Goal: Entertainment & Leisure: Consume media (video, audio)

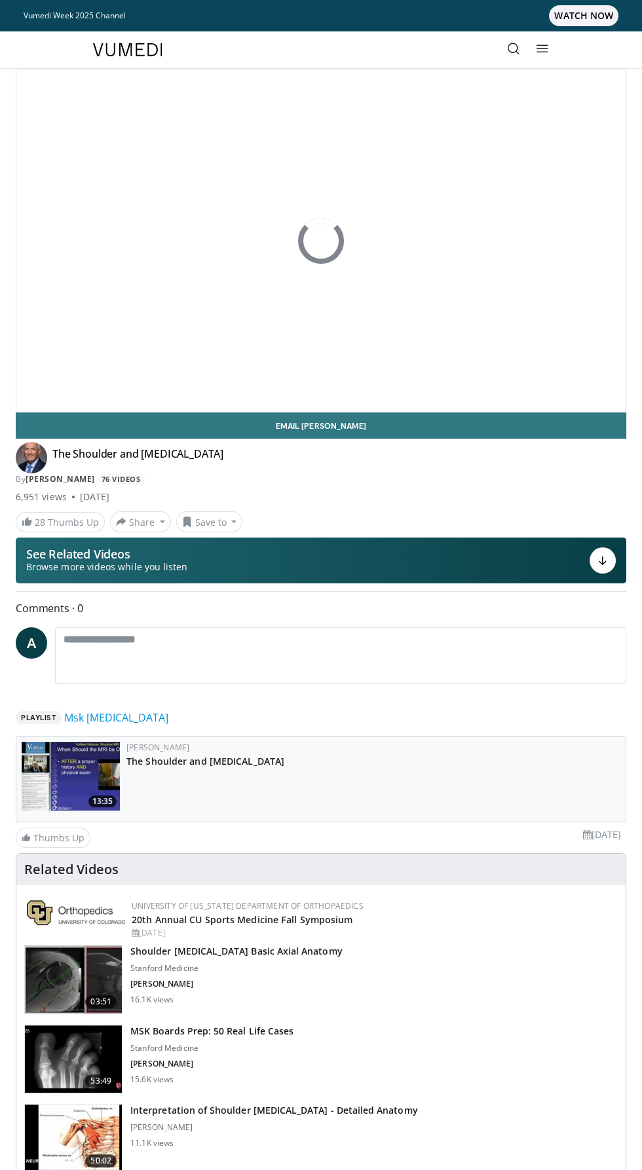
click at [109, 13] on link "Vumedi Week 2025 Channel WATCH NOW" at bounding box center [321, 15] width 594 height 21
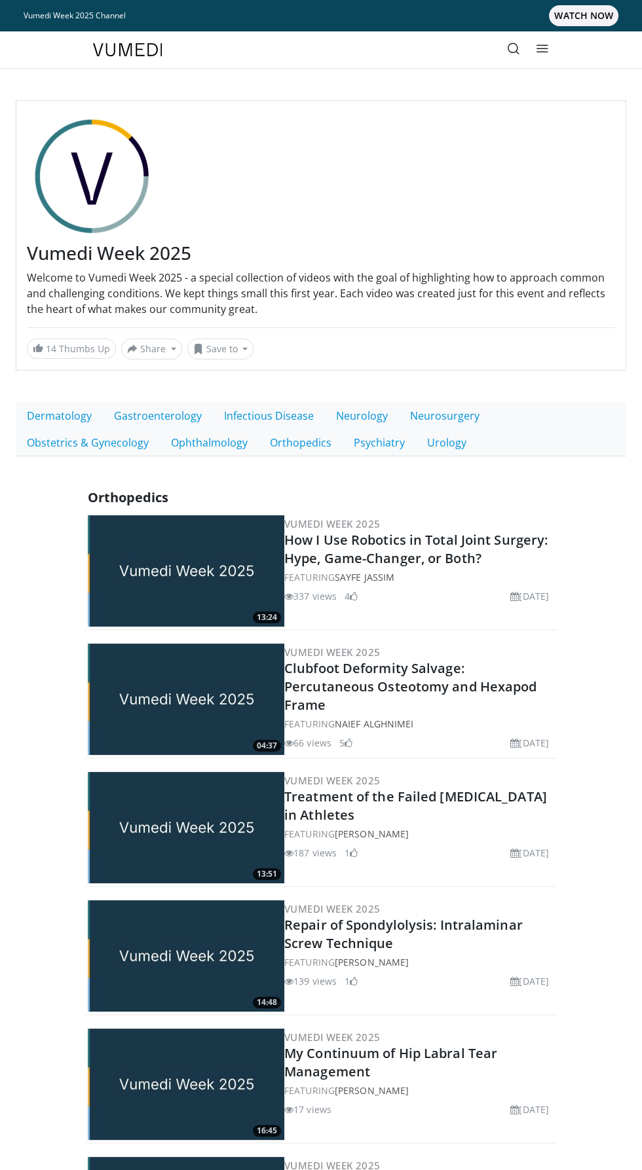
click at [549, 54] on link at bounding box center [542, 50] width 26 height 26
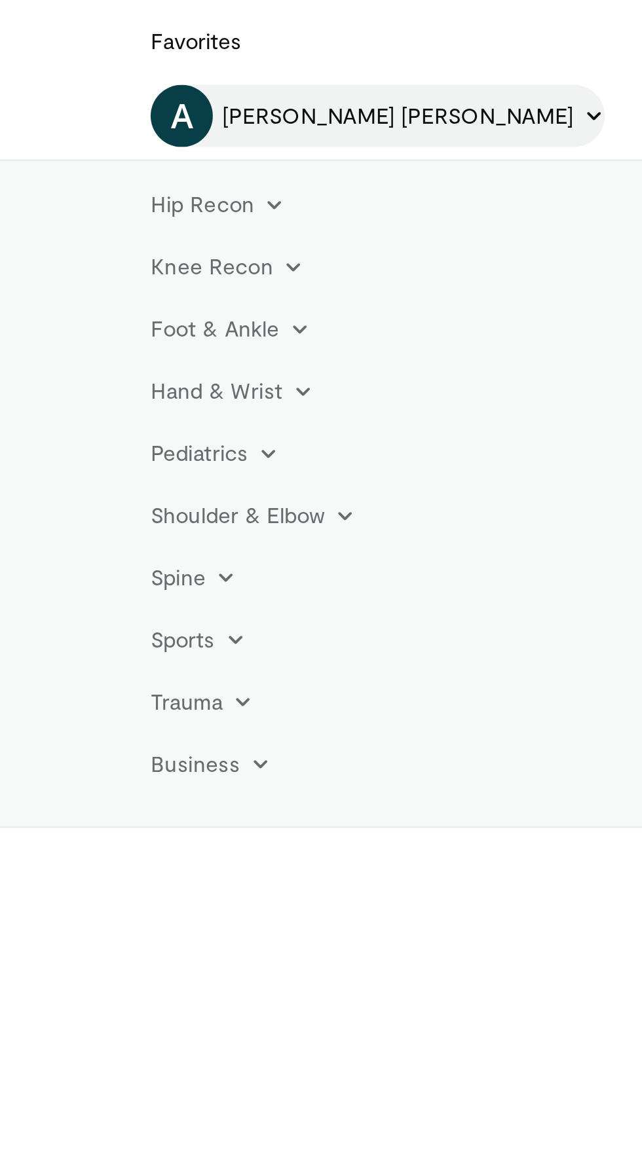
click at [193, 159] on span "[PERSON_NAME] [PERSON_NAME]" at bounding box center [197, 164] width 148 height 13
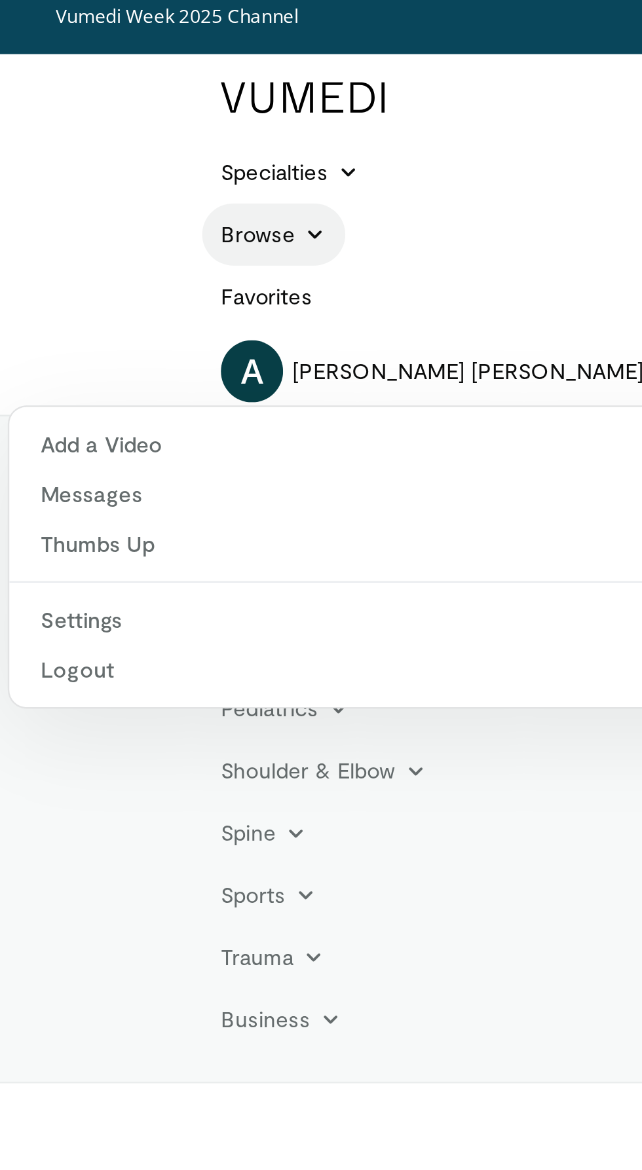
click at [141, 106] on link "Browse" at bounding box center [115, 107] width 60 height 26
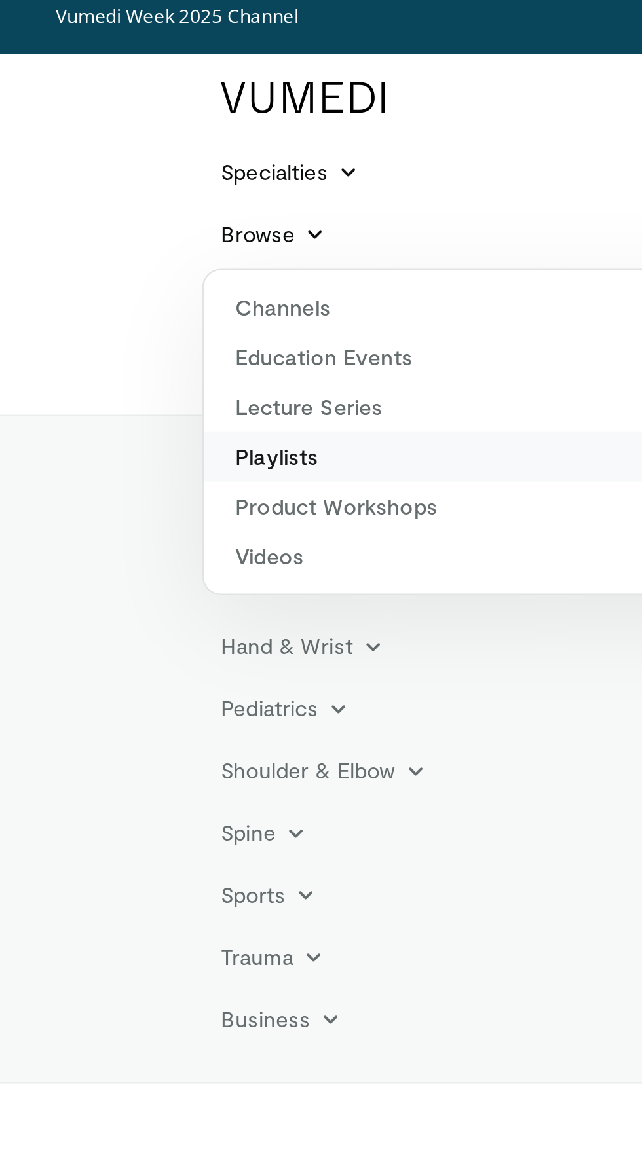
click at [128, 202] on link "Playlists" at bounding box center [311, 200] width 450 height 21
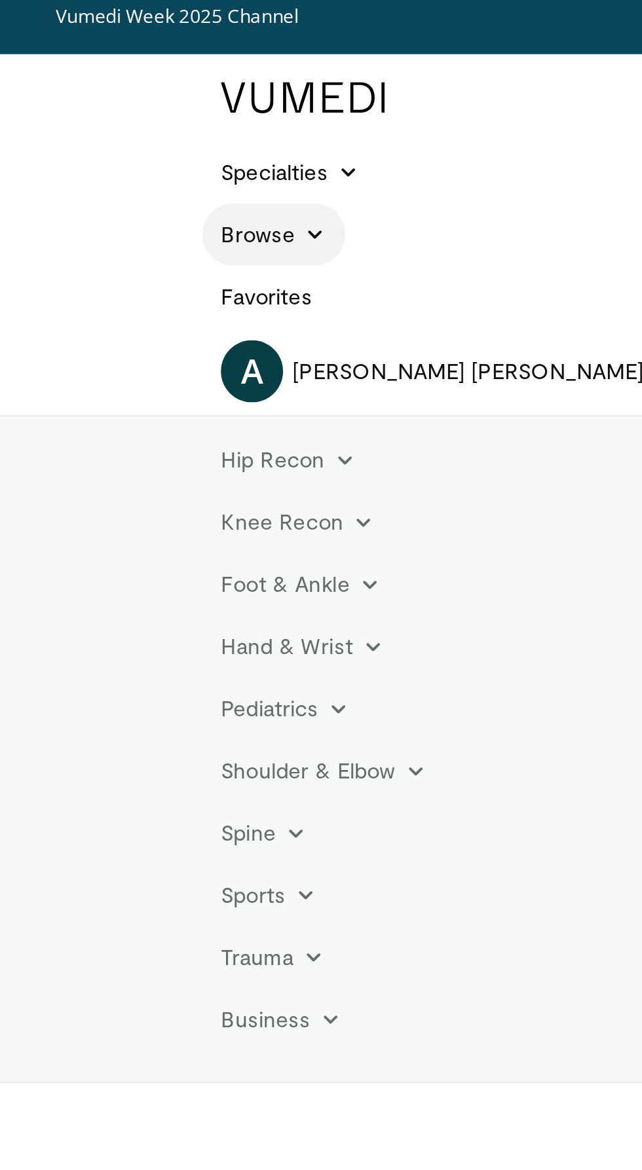
click at [130, 107] on icon at bounding box center [132, 107] width 9 height 9
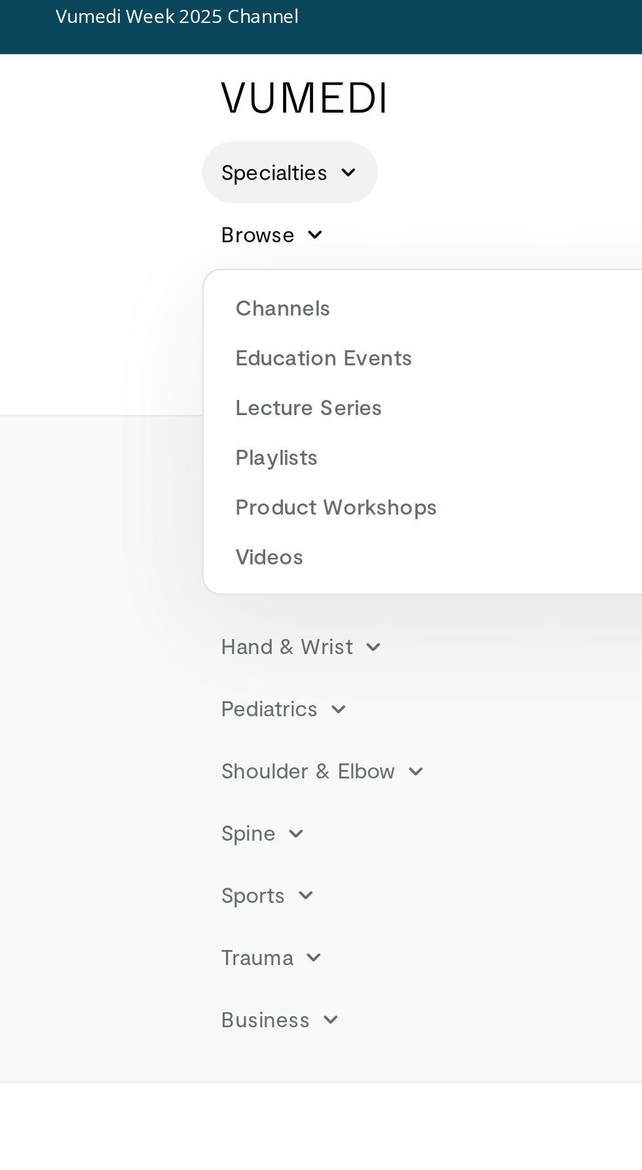
click at [144, 88] on link "Specialties" at bounding box center [122, 81] width 74 height 26
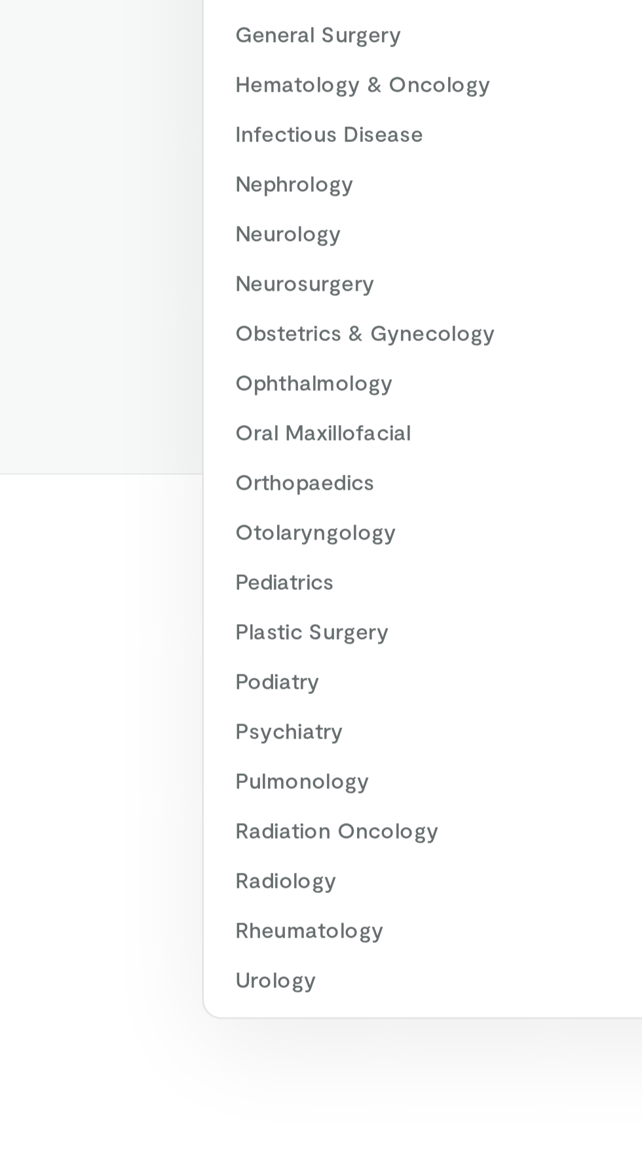
click at [55, 660] on header "Specialties Adult & Family Medicine Allergy, Asthma, Immunology Anesthesiology …" at bounding box center [321, 600] width 642 height 1138
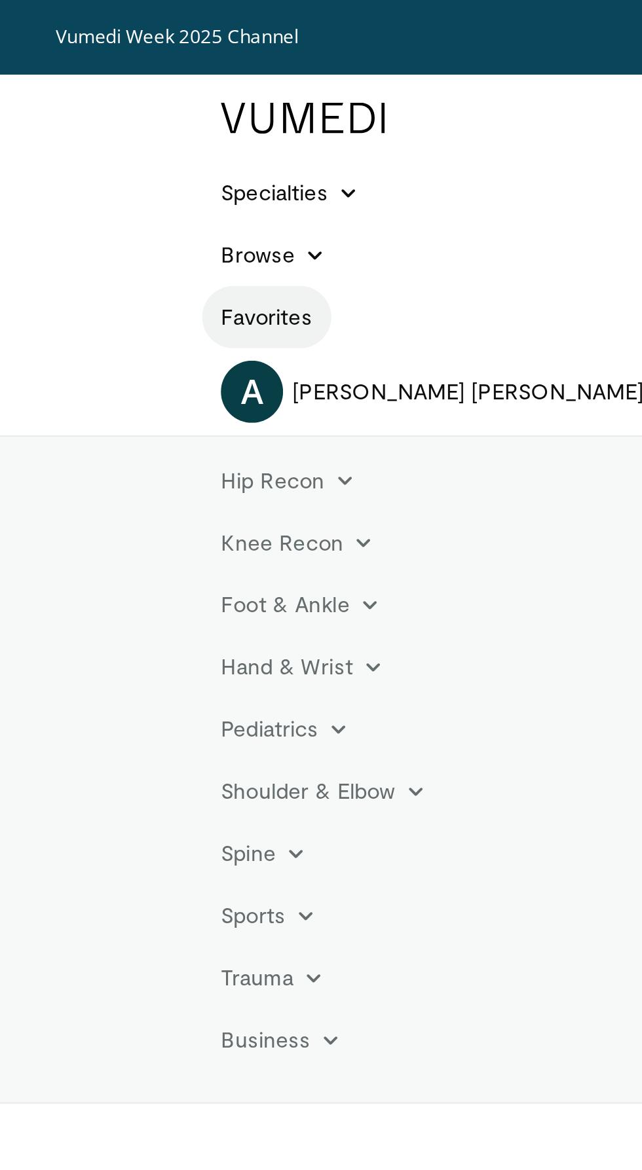
click at [122, 130] on link "Favorites" at bounding box center [112, 133] width 54 height 26
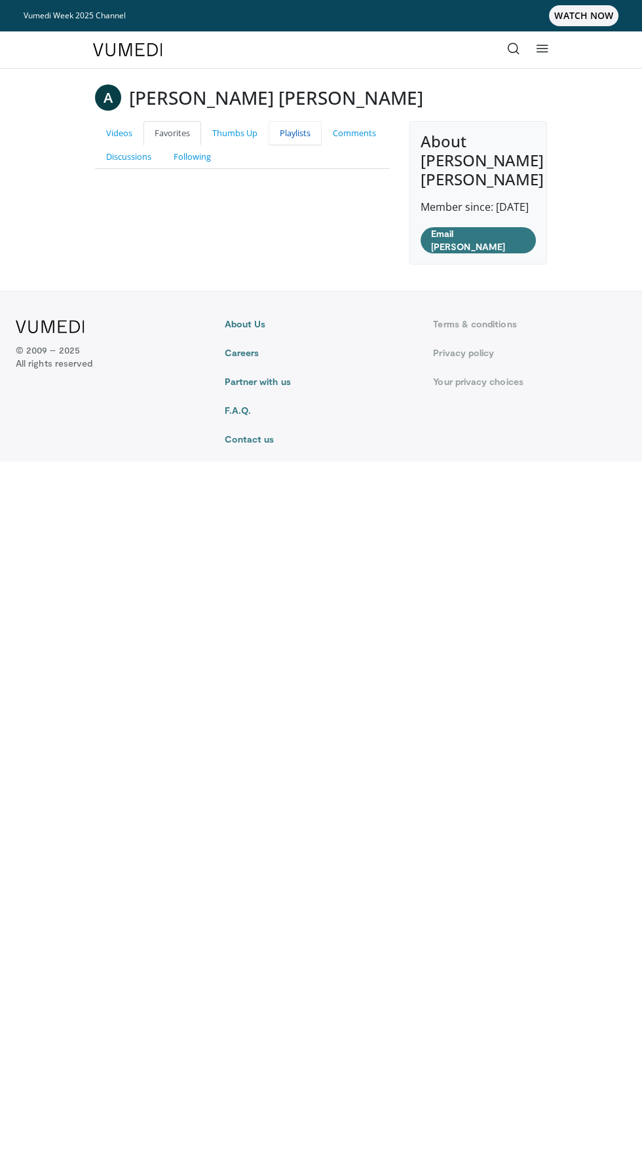
click at [301, 126] on link "Playlists" at bounding box center [294, 133] width 53 height 24
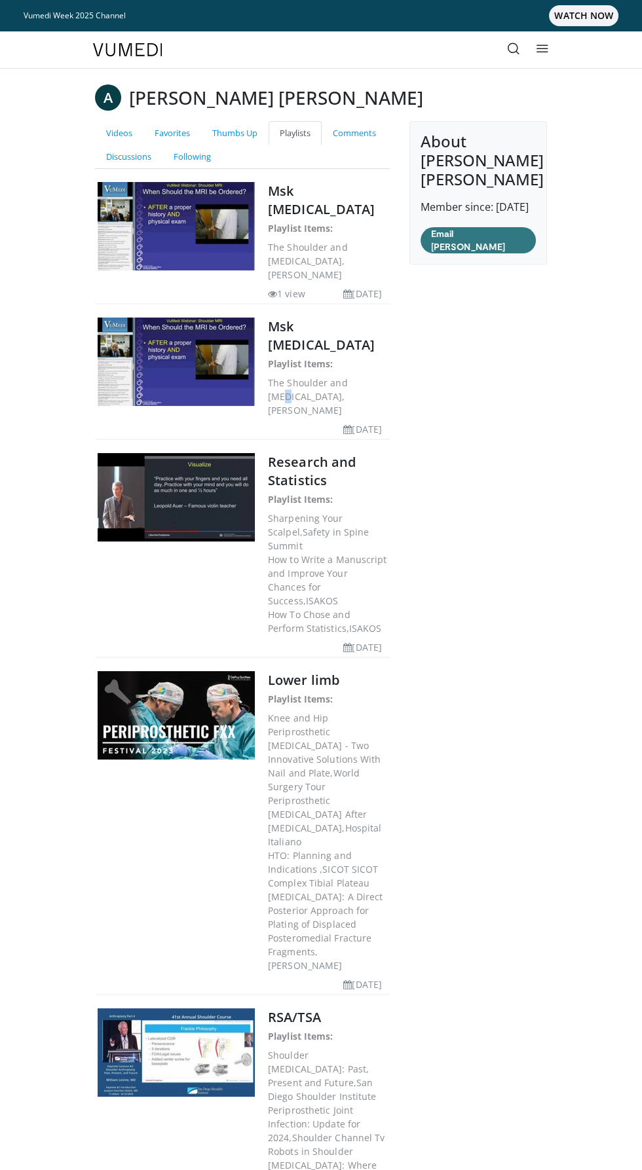
click at [350, 317] on link "Msk [MEDICAL_DATA]" at bounding box center [321, 335] width 107 height 36
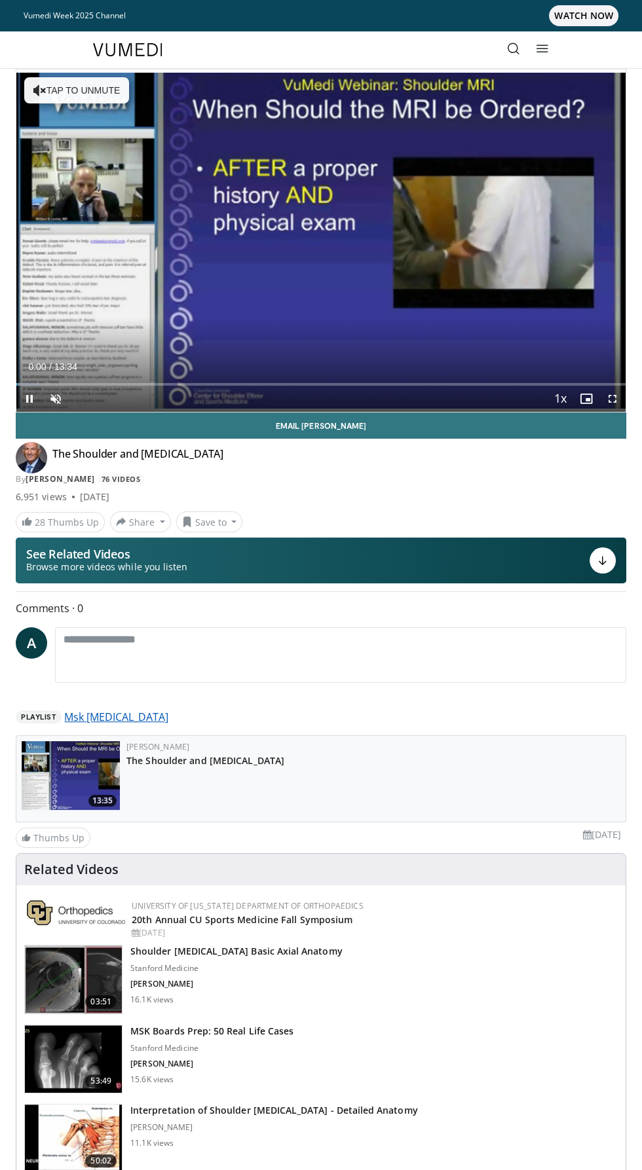
click at [113, 709] on link "Msk [MEDICAL_DATA]" at bounding box center [116, 717] width 104 height 16
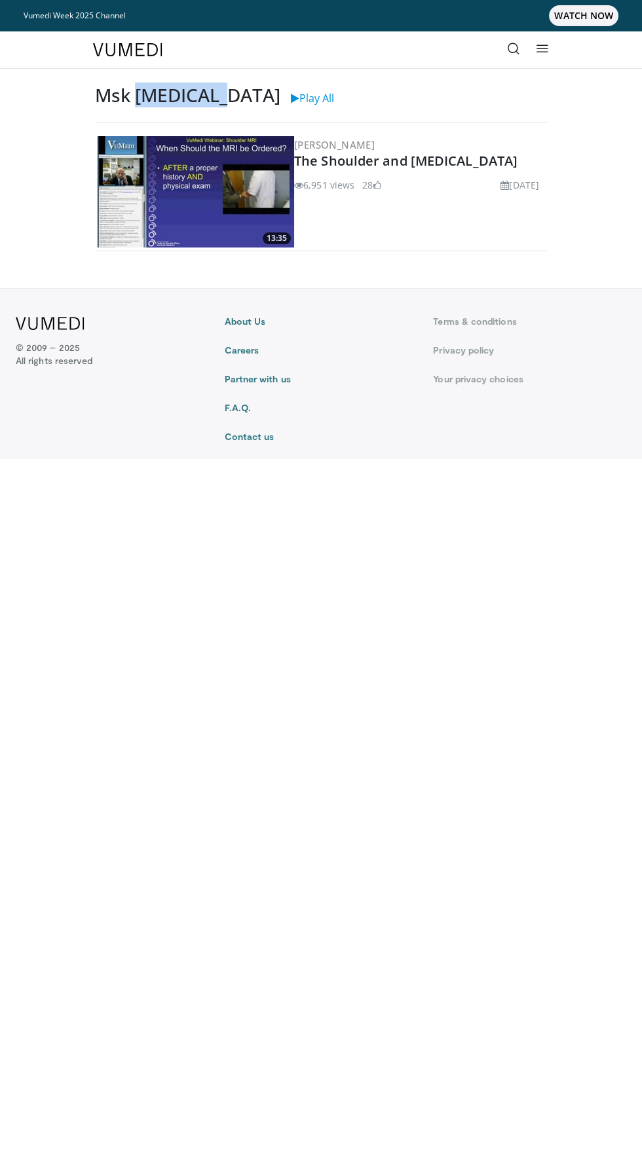
click at [553, 49] on link at bounding box center [542, 50] width 26 height 26
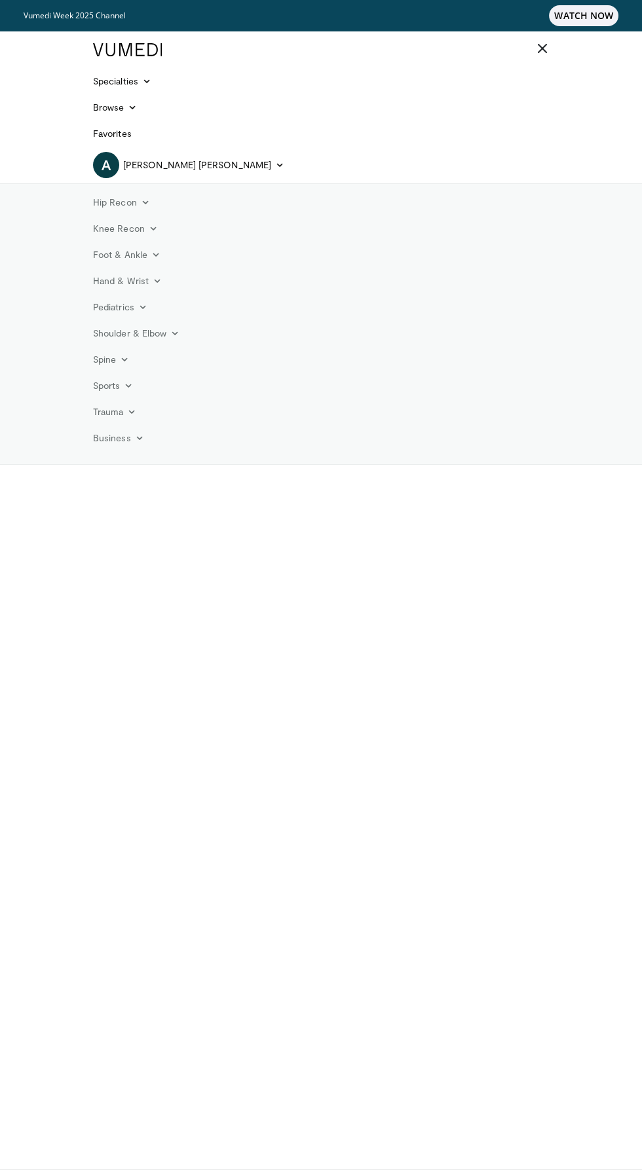
click at [541, 48] on icon at bounding box center [541, 48] width 13 height 13
